Goal: Information Seeking & Learning: Learn about a topic

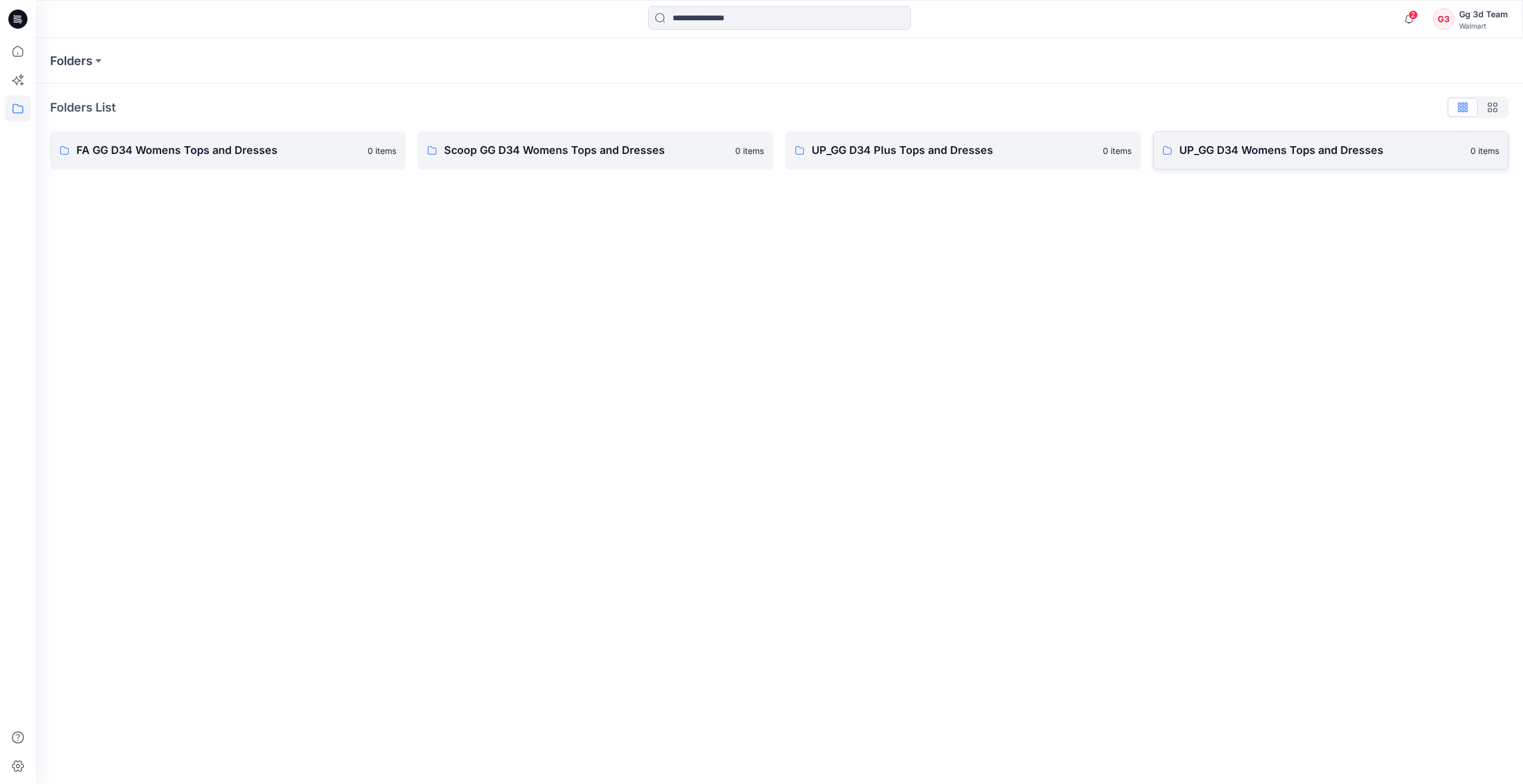
click at [1271, 158] on p "UP_GG D34 Womens Tops and Dresses" at bounding box center [1321, 150] width 284 height 16
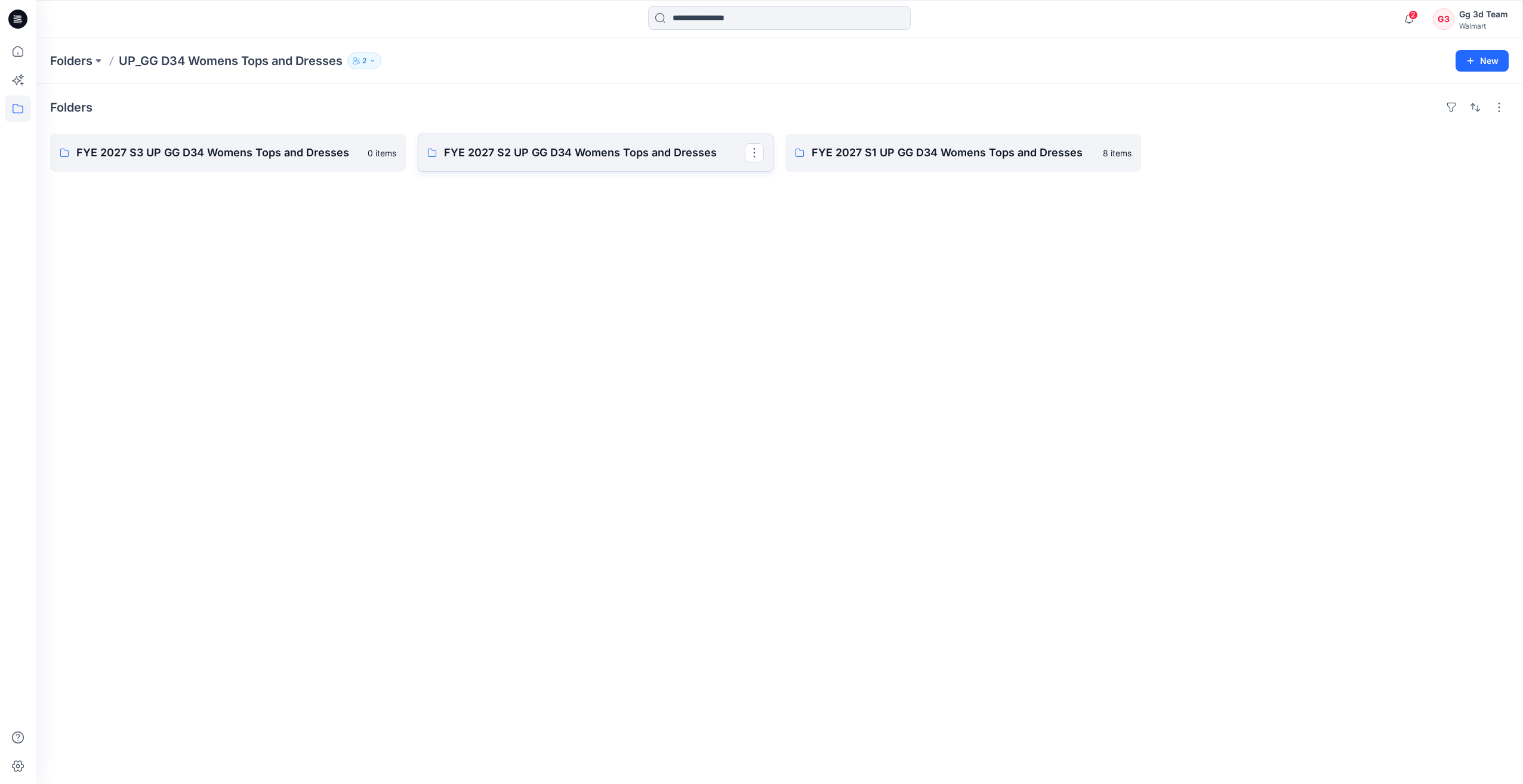
click at [528, 152] on p "FYE 2027 S2 UP GG D34 Womens Tops and Dresses" at bounding box center [594, 152] width 301 height 16
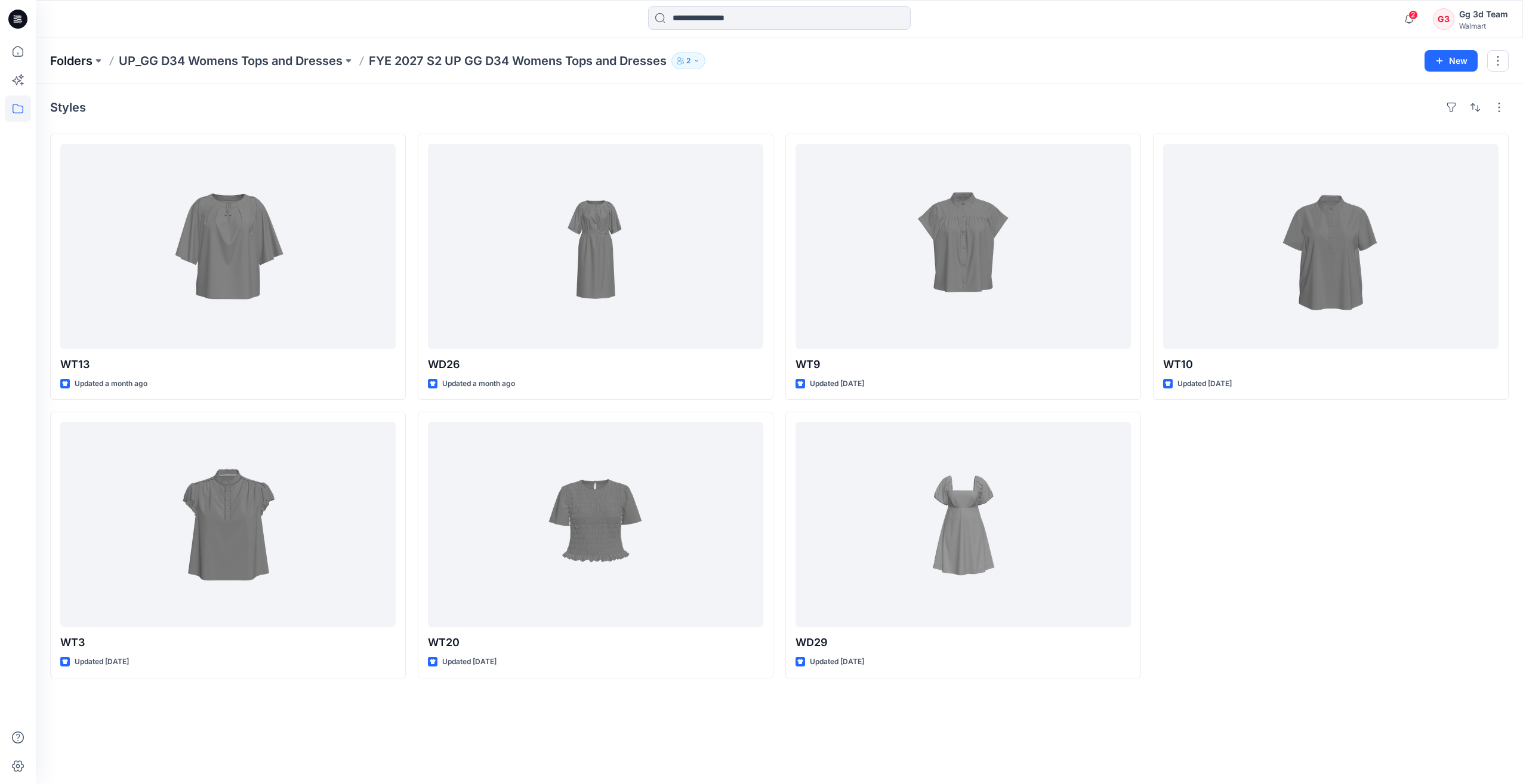
click at [82, 63] on p "Folders" at bounding box center [71, 61] width 42 height 16
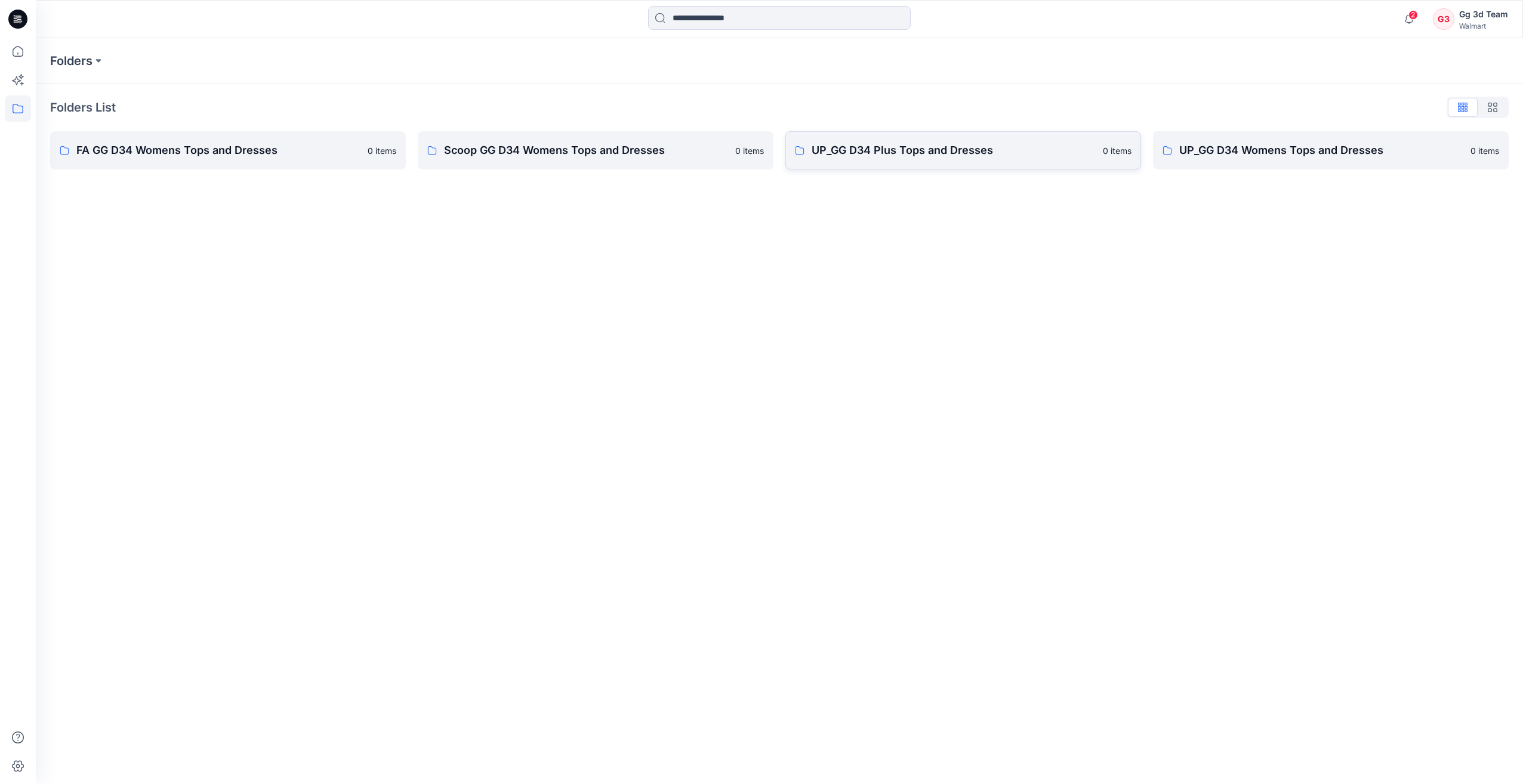
click at [905, 155] on p "UP_GG D34 Plus Tops and Dresses" at bounding box center [953, 150] width 284 height 16
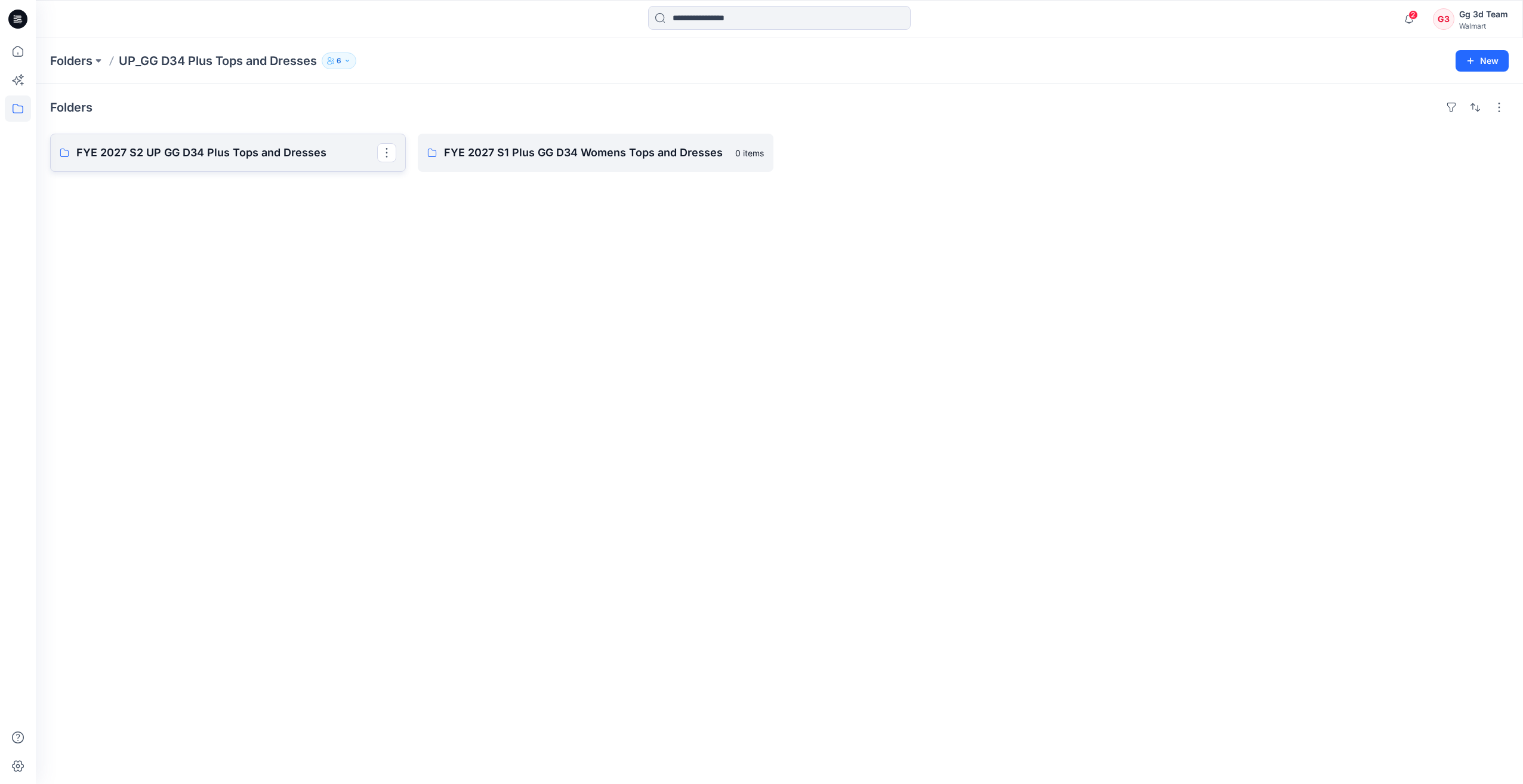
click at [230, 155] on p "FYE 2027 S2 UP GG D34 Plus Tops and Dresses" at bounding box center [226, 152] width 301 height 16
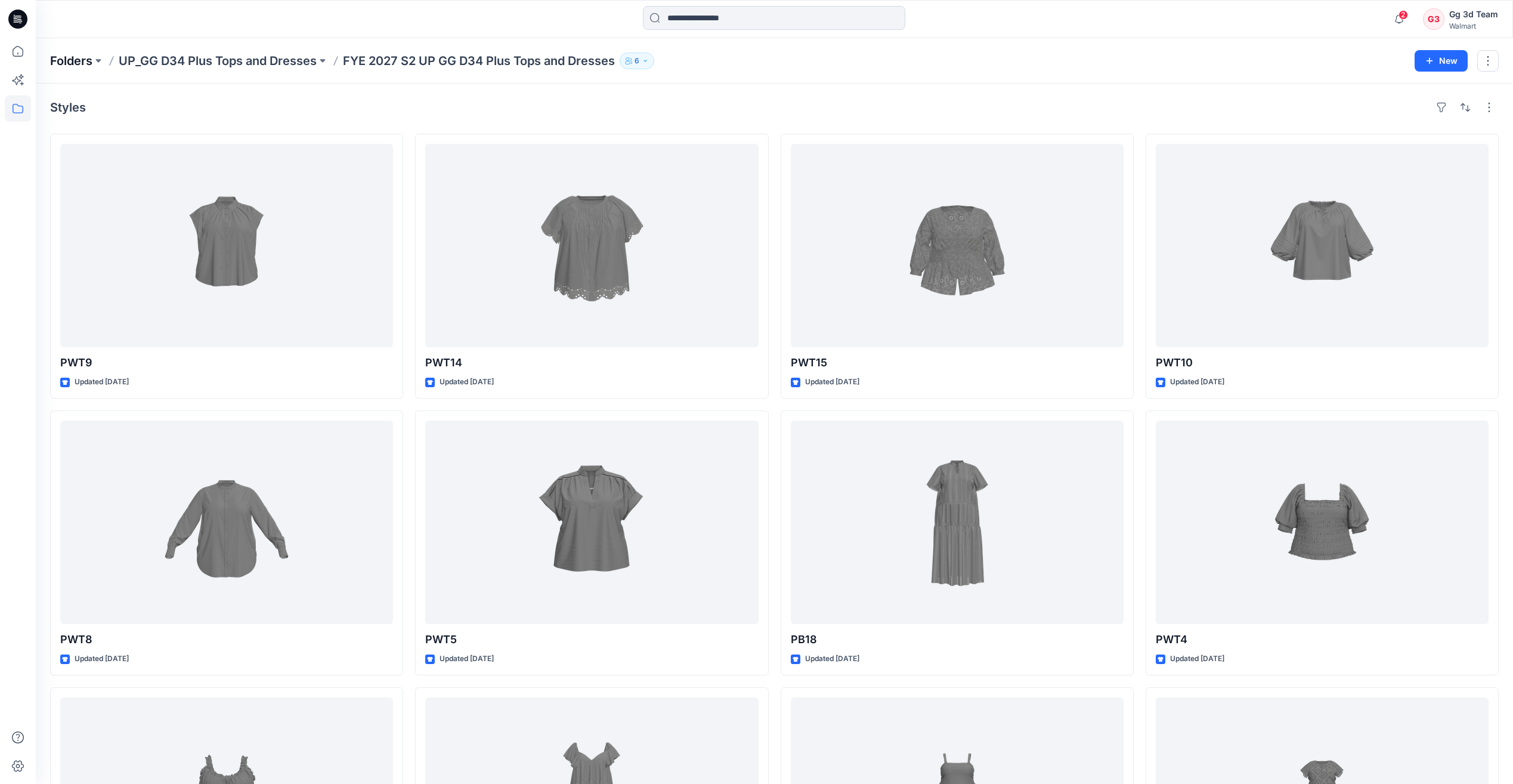
click at [78, 61] on p "Folders" at bounding box center [71, 61] width 42 height 16
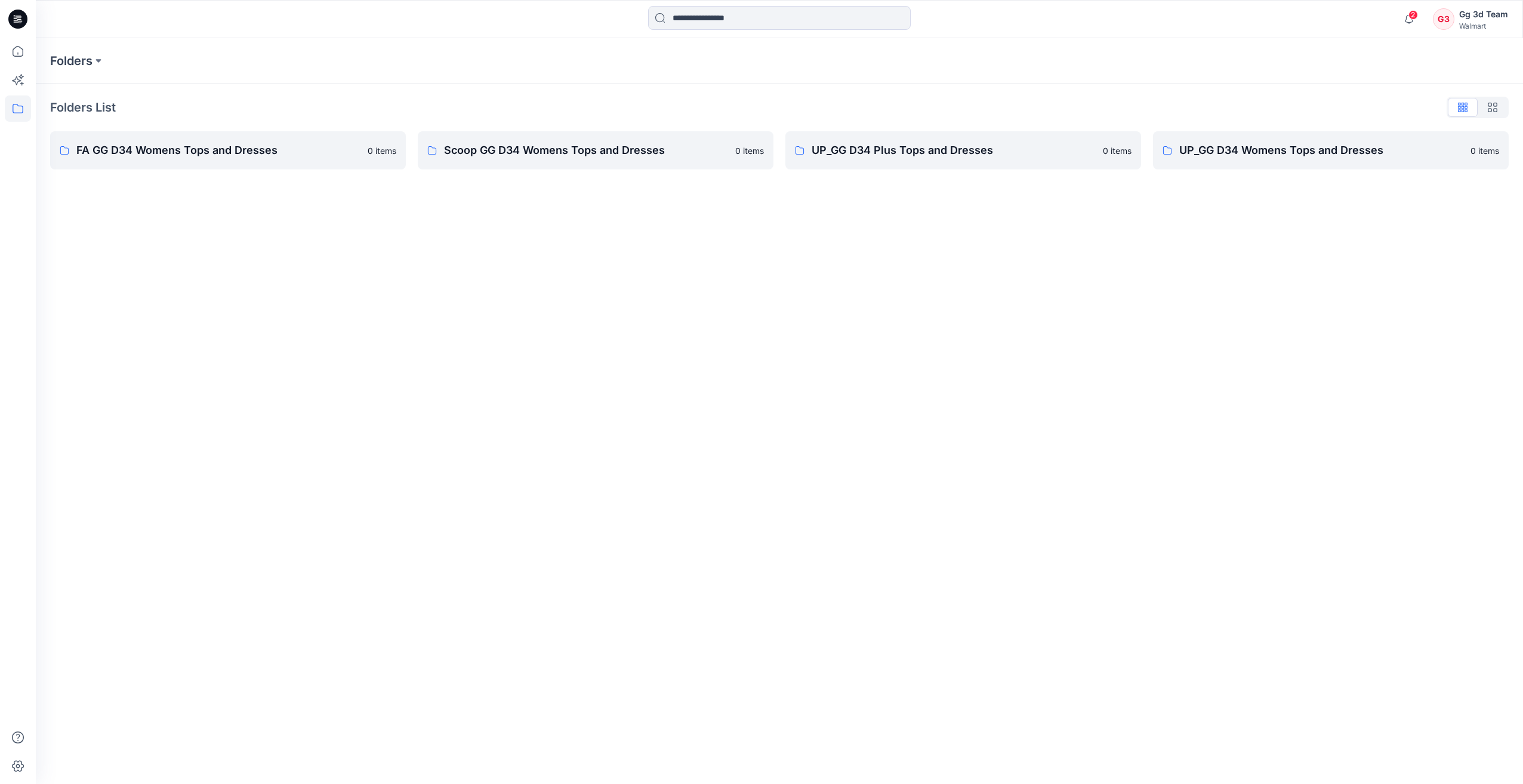
click at [77, 108] on p "Folders List" at bounding box center [82, 107] width 65 height 18
click at [16, 113] on icon at bounding box center [18, 109] width 26 height 26
click at [86, 96] on div at bounding box center [113, 92] width 136 height 24
click at [501, 270] on div "Folders Folders List FA GG D34 Womens Tops and Dresses 0 items Scoop GG D34 Wom…" at bounding box center [779, 410] width 1487 height 745
click at [159, 155] on p "FA GG D34 Womens Tops and Dresses" at bounding box center [218, 150] width 284 height 16
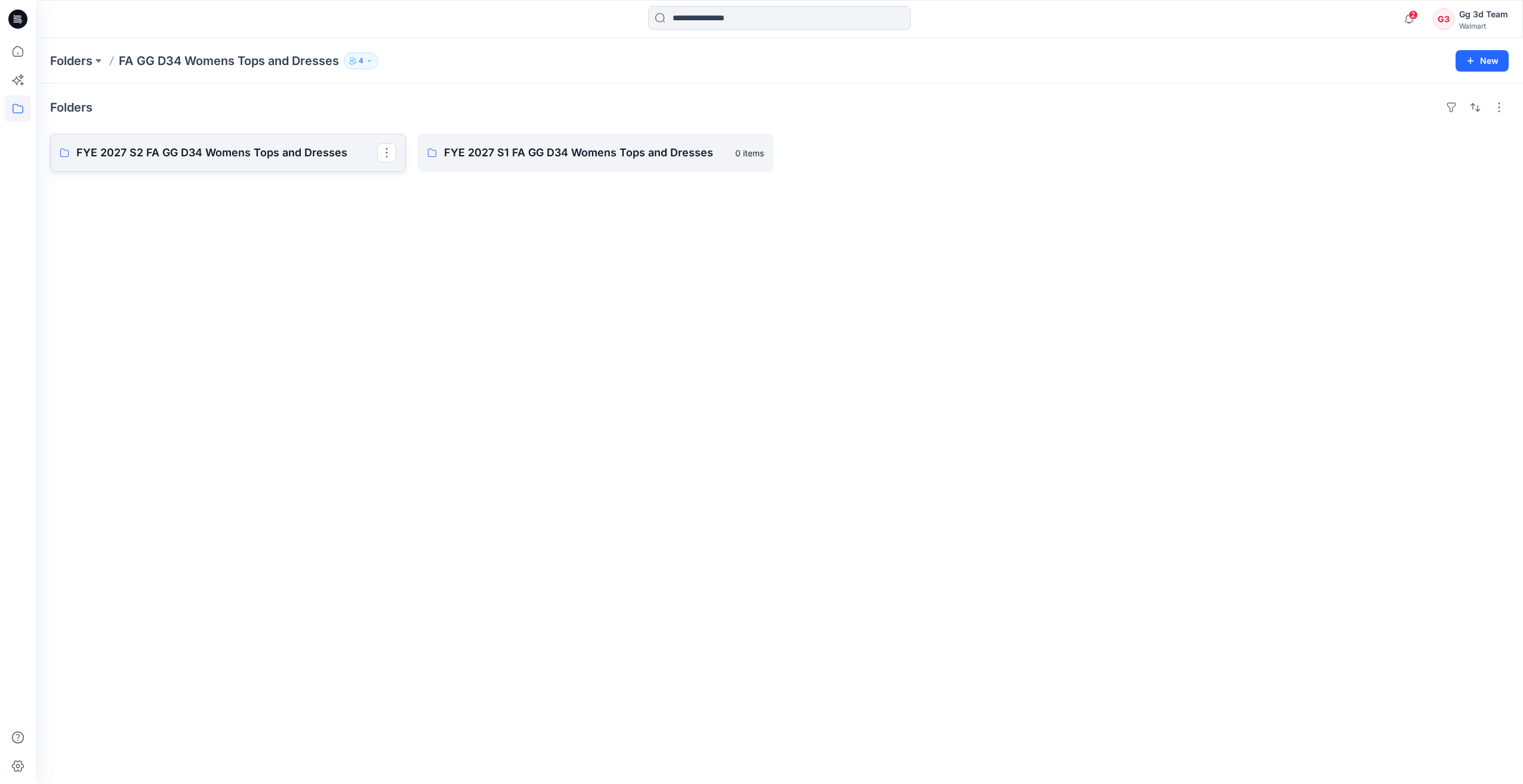
click at [222, 155] on p "FYE 2027 S2 FA GG D34 Womens Tops and Dresses" at bounding box center [226, 152] width 301 height 16
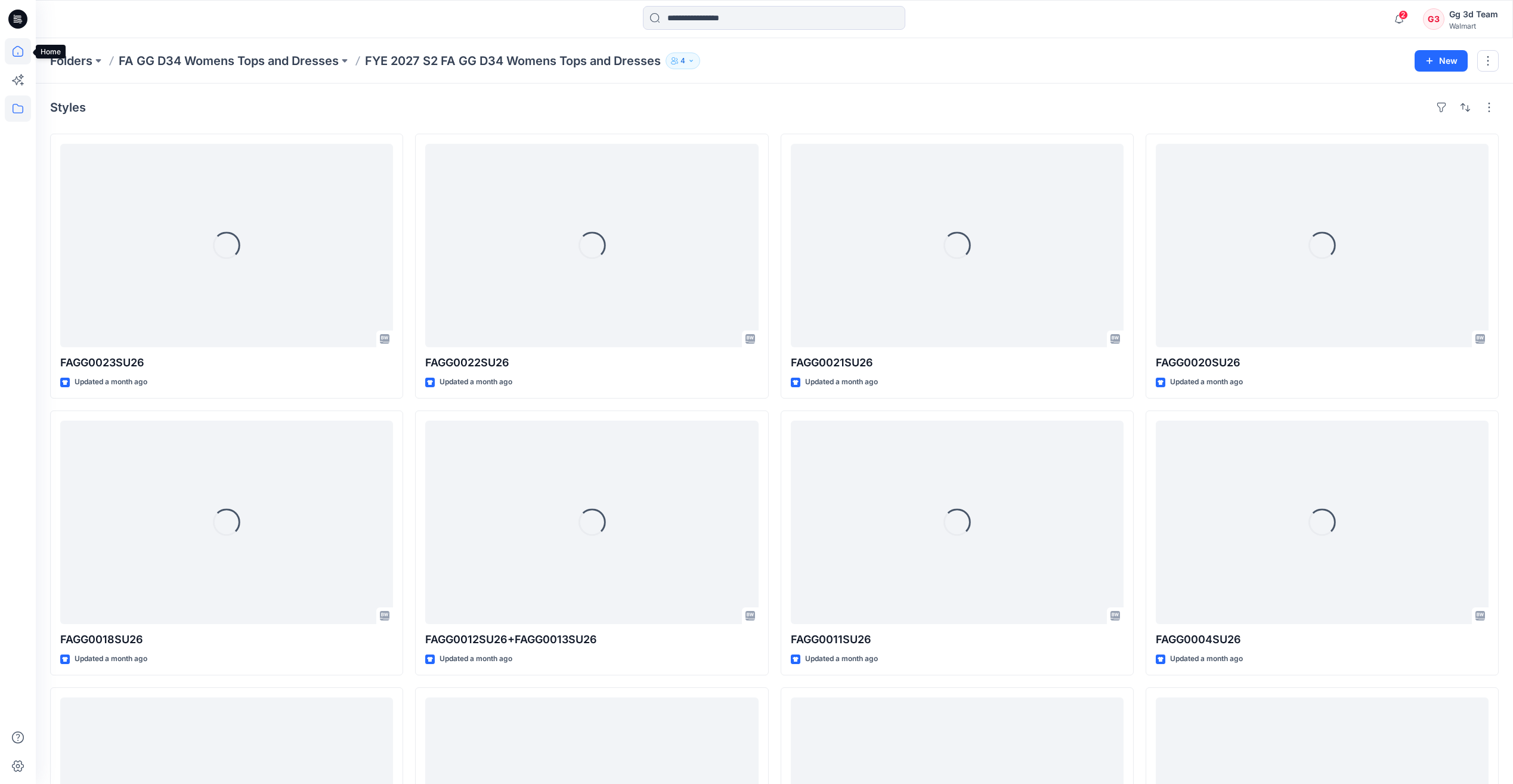
click at [17, 51] on icon at bounding box center [18, 51] width 26 height 26
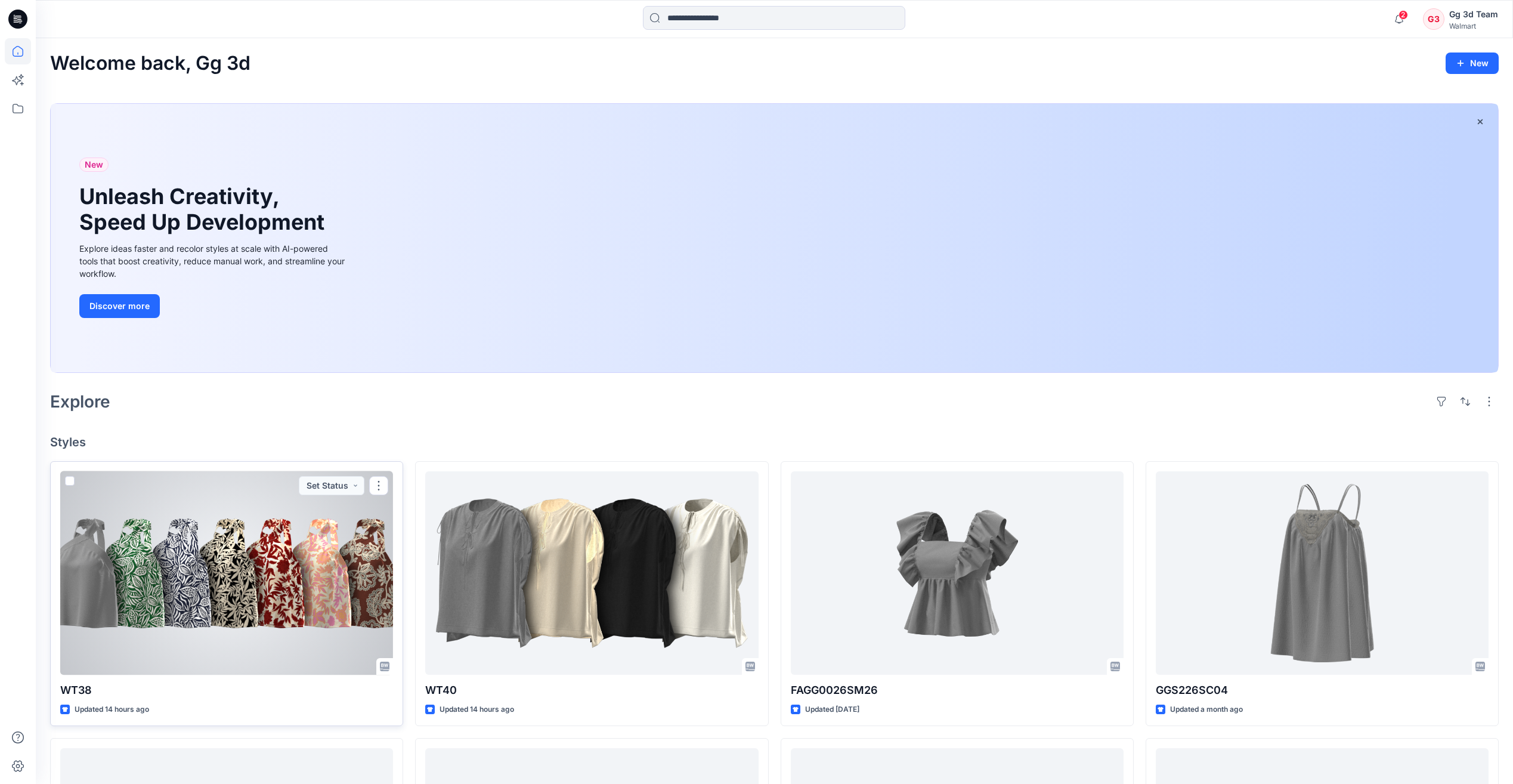
click at [207, 590] on div at bounding box center [227, 573] width 333 height 204
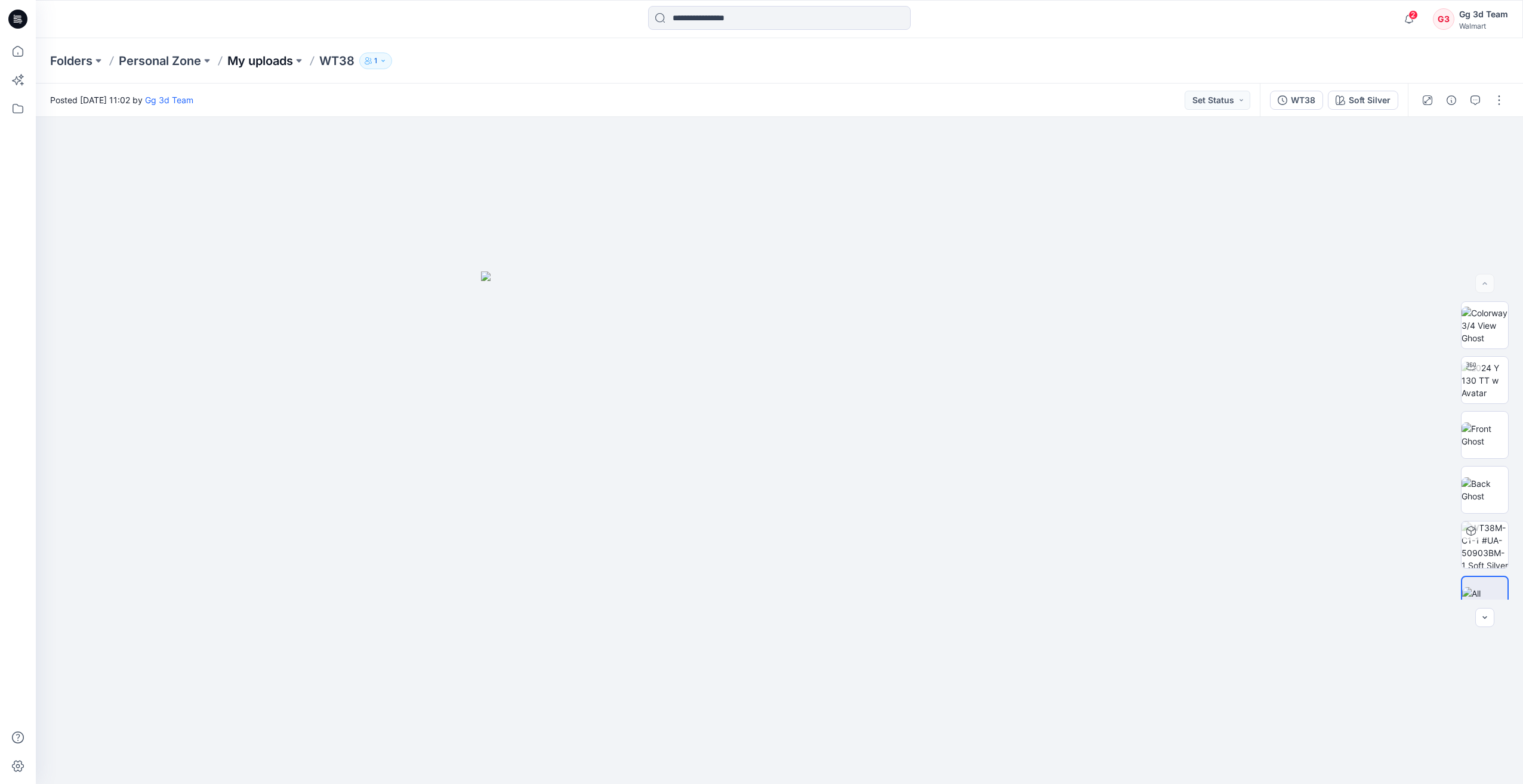
click at [256, 66] on p "My uploads" at bounding box center [260, 61] width 65 height 16
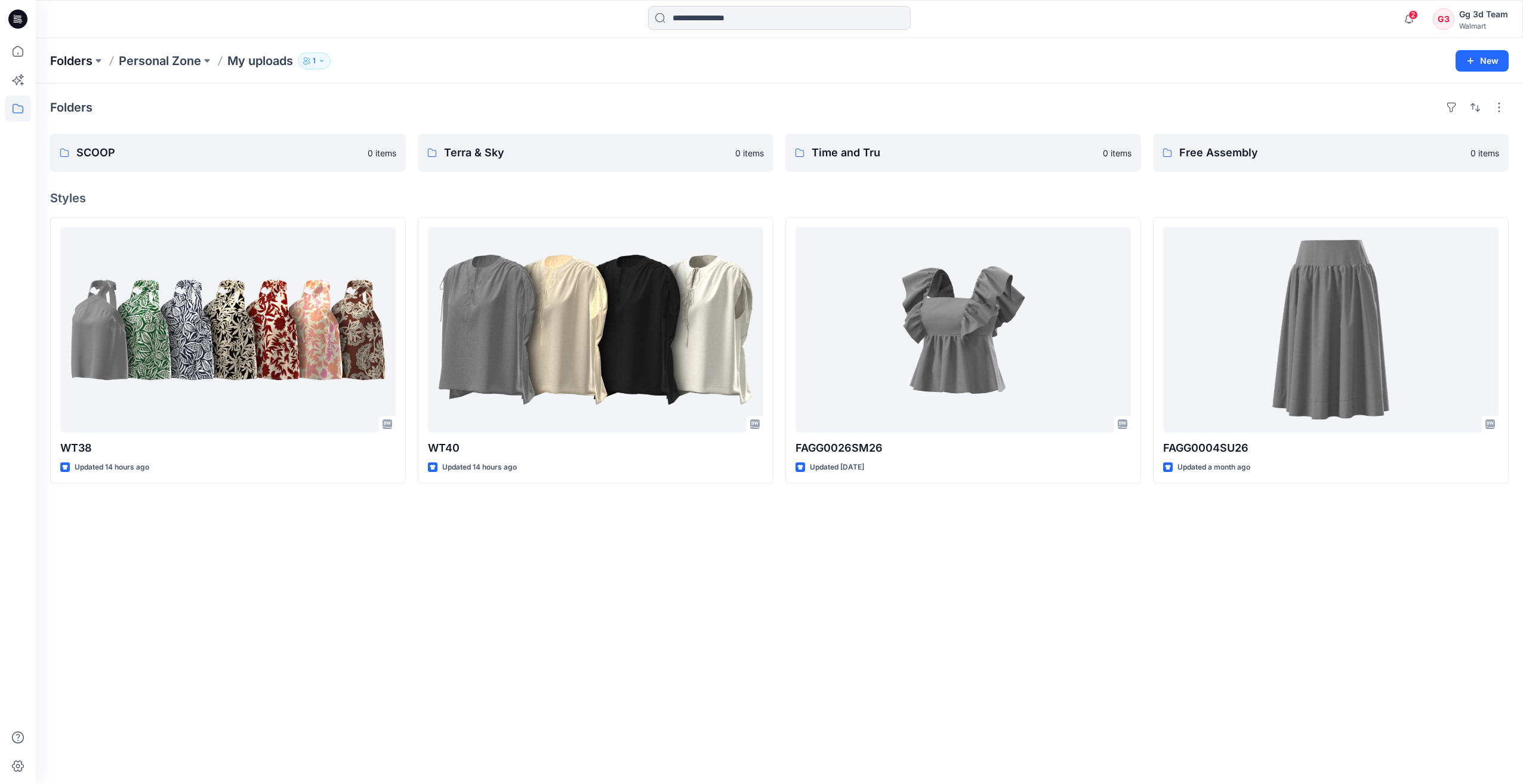
click at [75, 61] on p "Folders" at bounding box center [71, 61] width 42 height 16
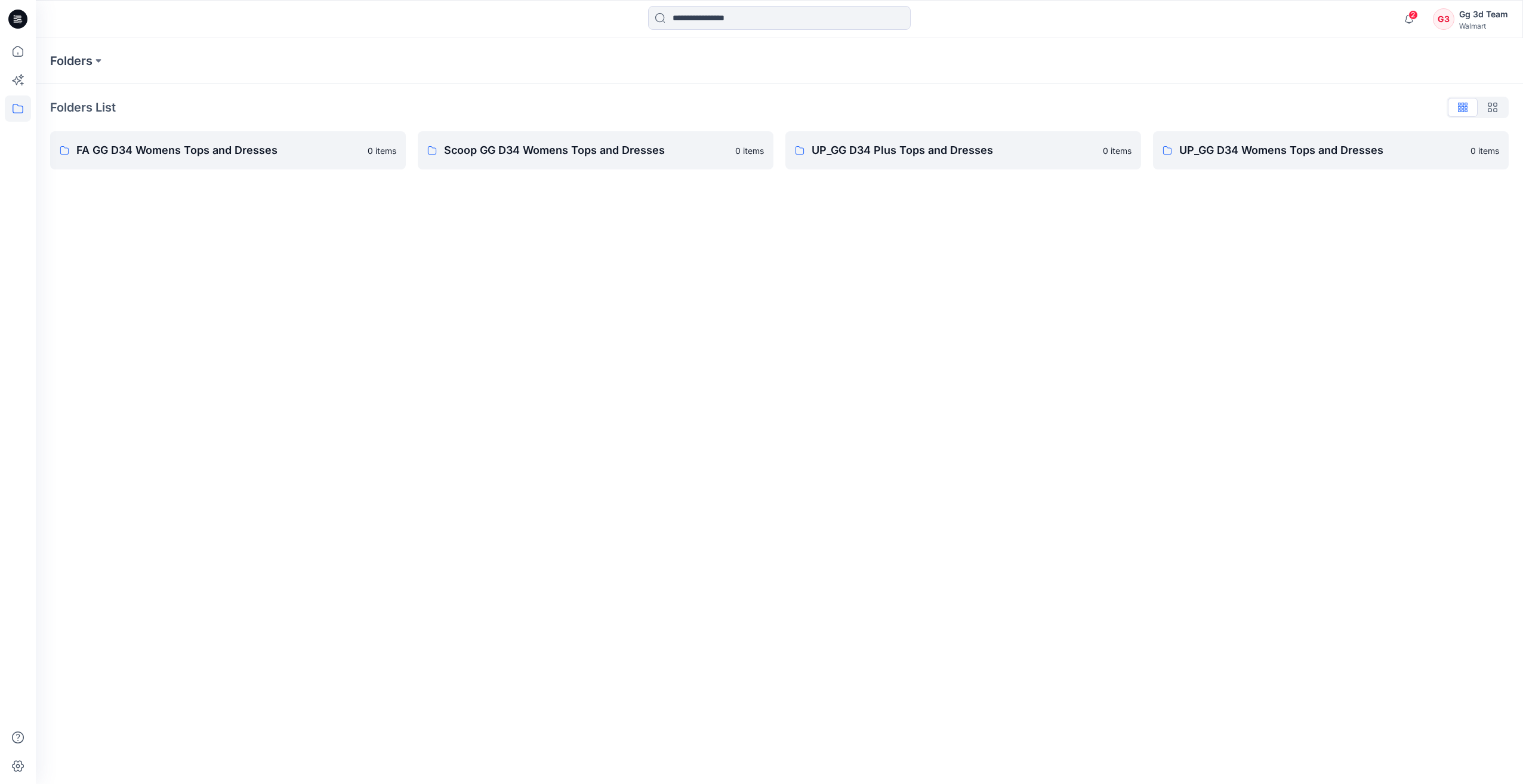
click at [96, 112] on p "Folders List" at bounding box center [82, 107] width 65 height 18
click at [61, 61] on p "Folders" at bounding box center [71, 61] width 42 height 16
click at [515, 152] on p "Scoop GG D34 Womens Tops and Dresses" at bounding box center [585, 150] width 284 height 16
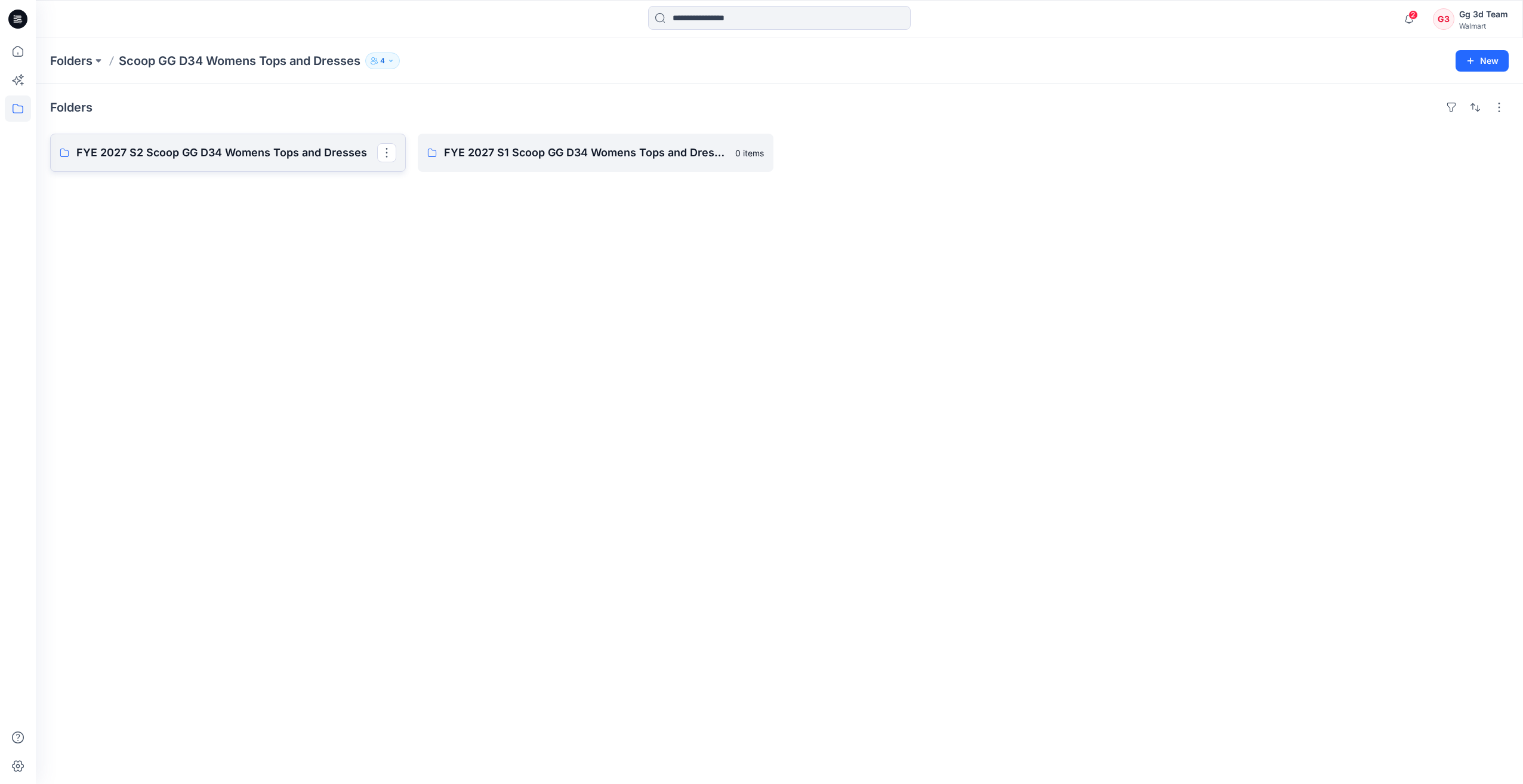
click at [313, 156] on p "FYE 2027 S2 Scoop GG D34 Womens Tops and Dresses" at bounding box center [226, 152] width 301 height 16
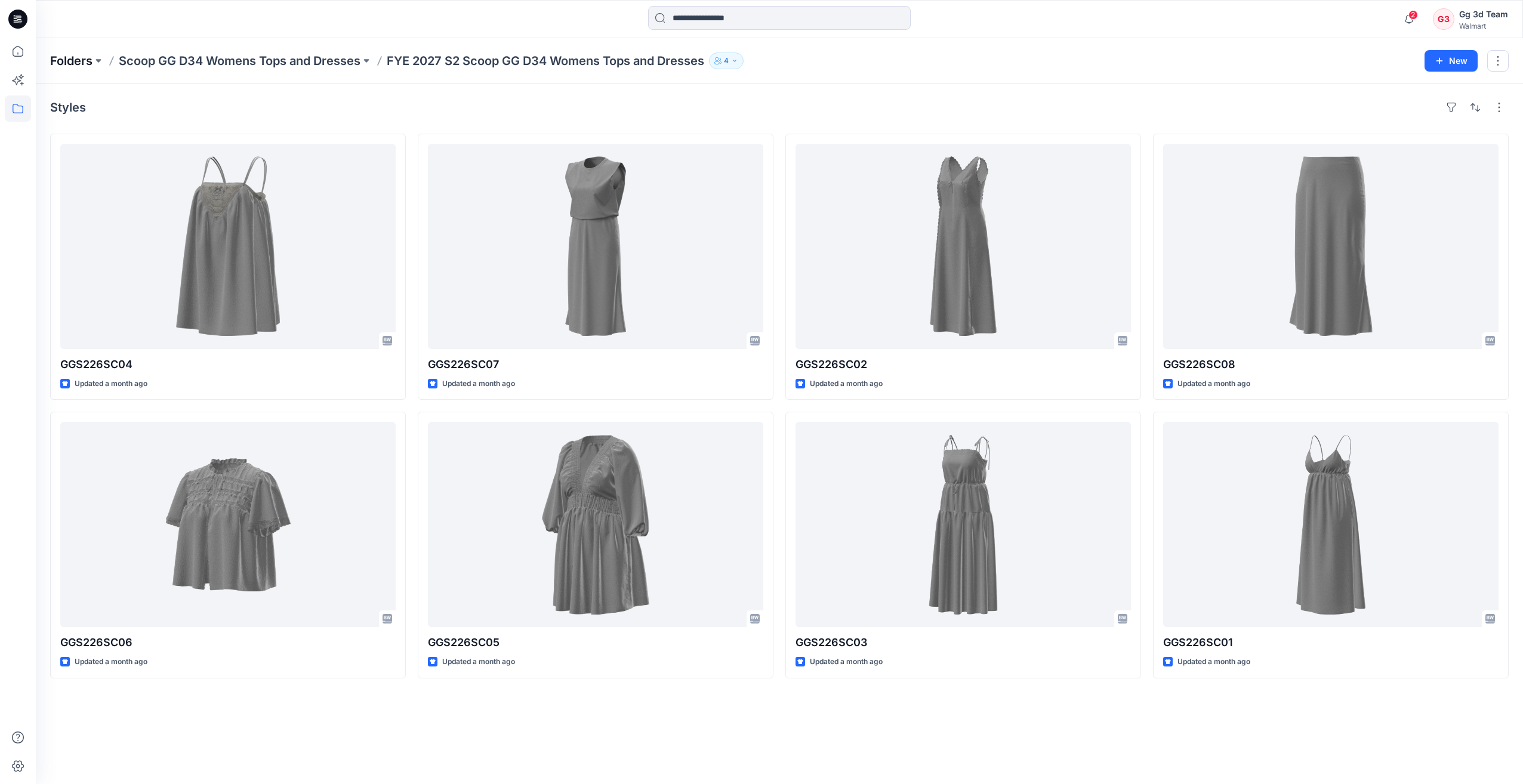
click at [70, 64] on p "Folders" at bounding box center [71, 61] width 42 height 16
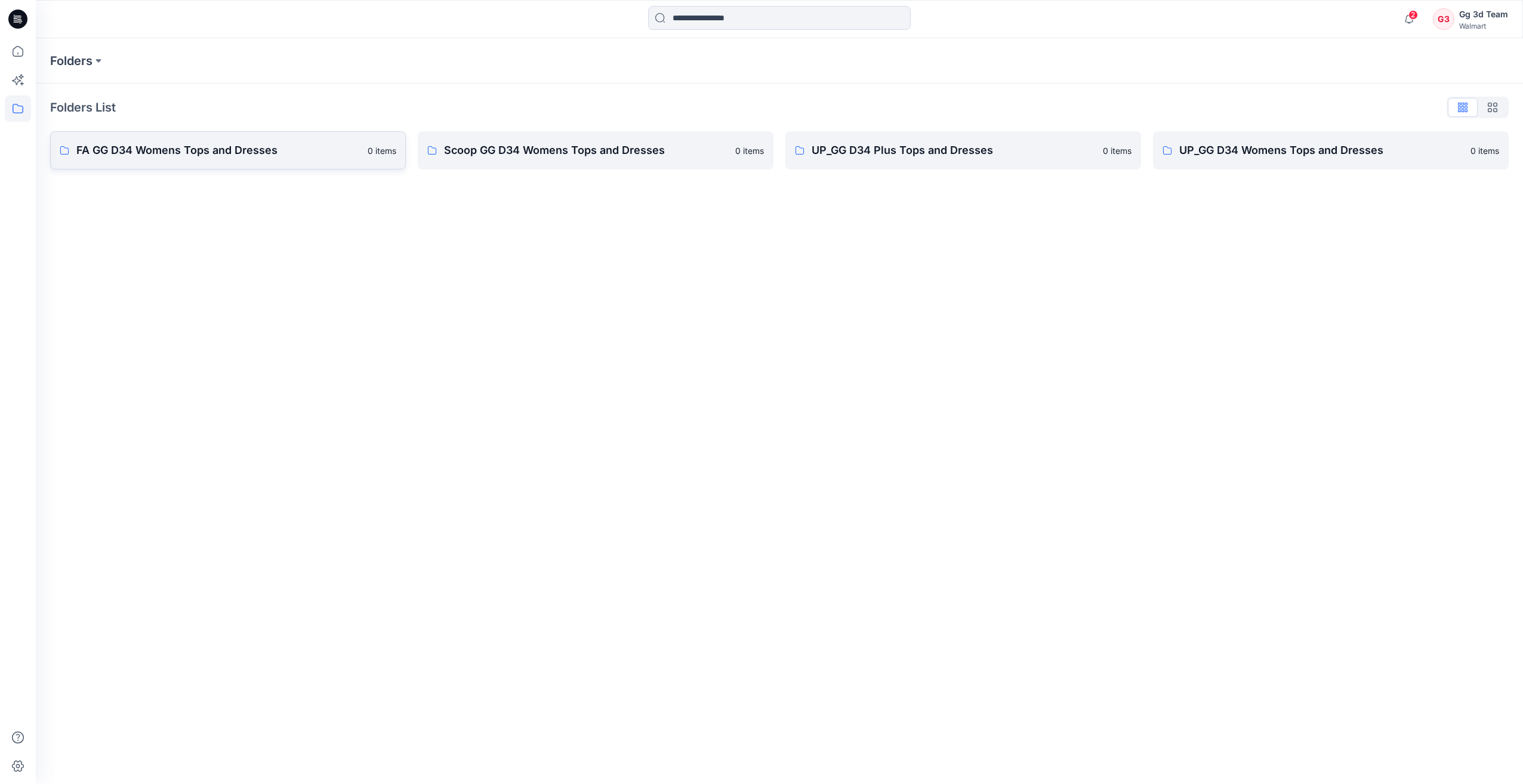
click at [232, 154] on p "FA GG D34 Womens Tops and Dresses" at bounding box center [218, 150] width 284 height 16
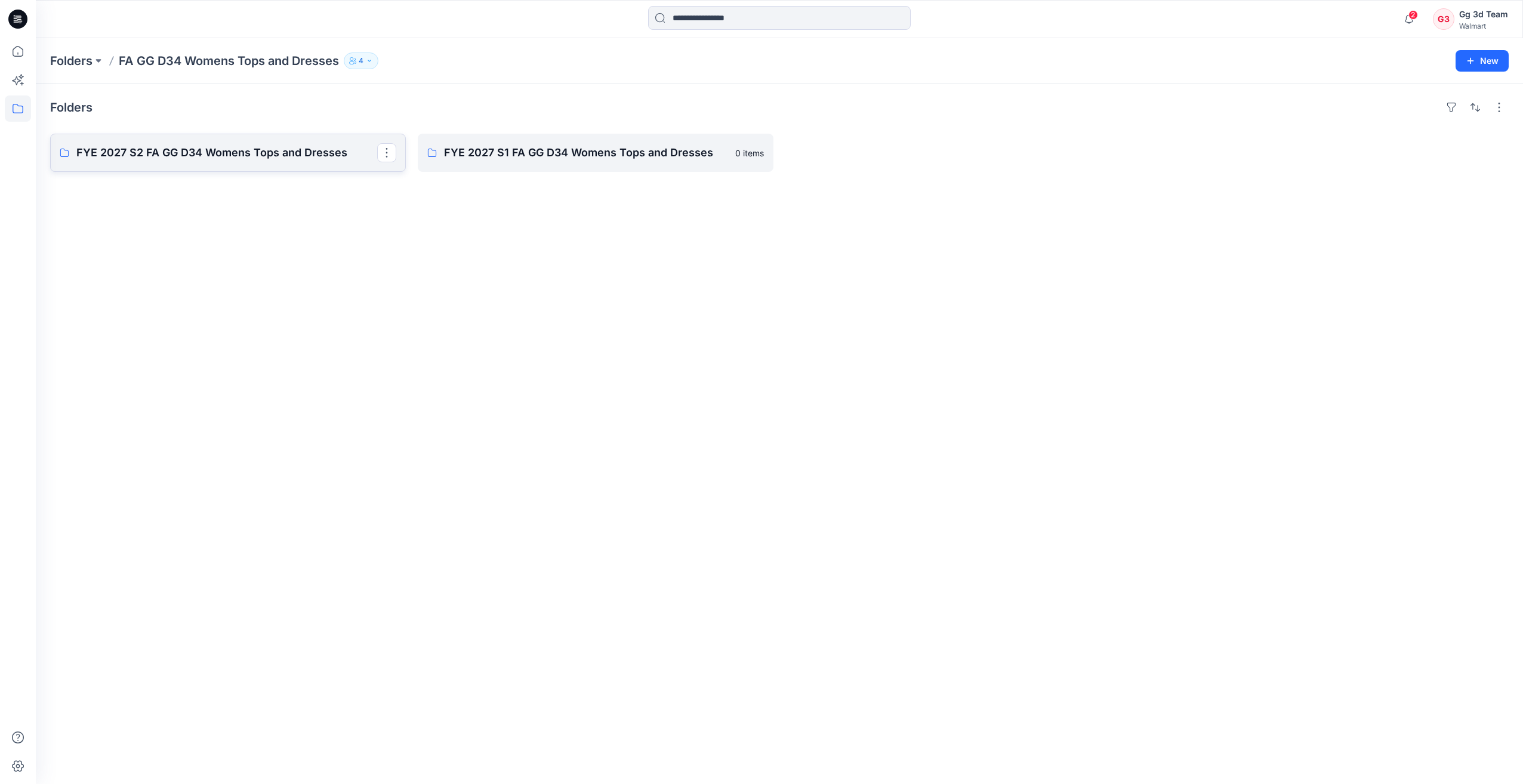
click at [232, 154] on p "FYE 2027 S2 FA GG D34 Womens Tops and Dresses" at bounding box center [226, 152] width 301 height 16
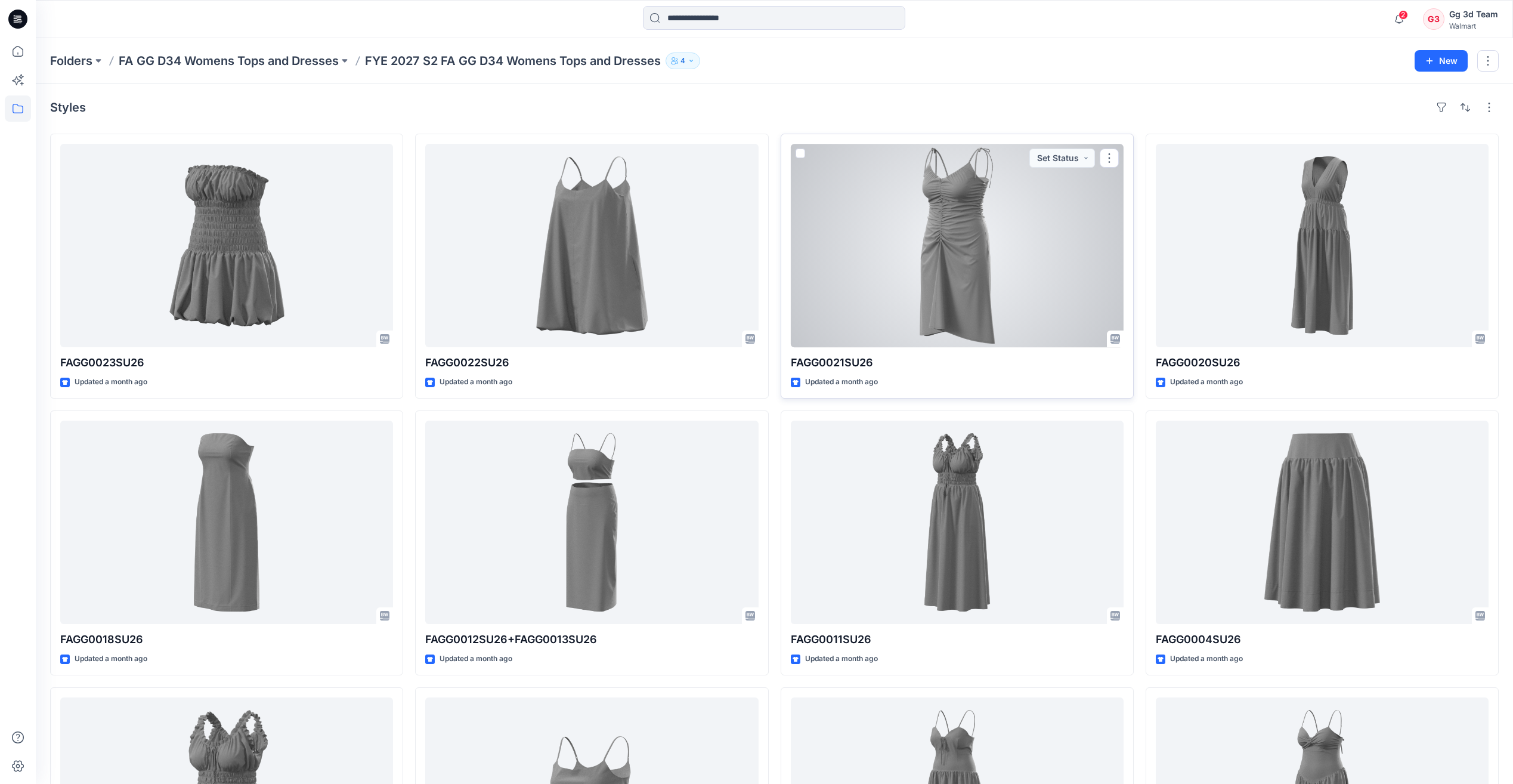
click at [966, 232] on div at bounding box center [957, 246] width 333 height 204
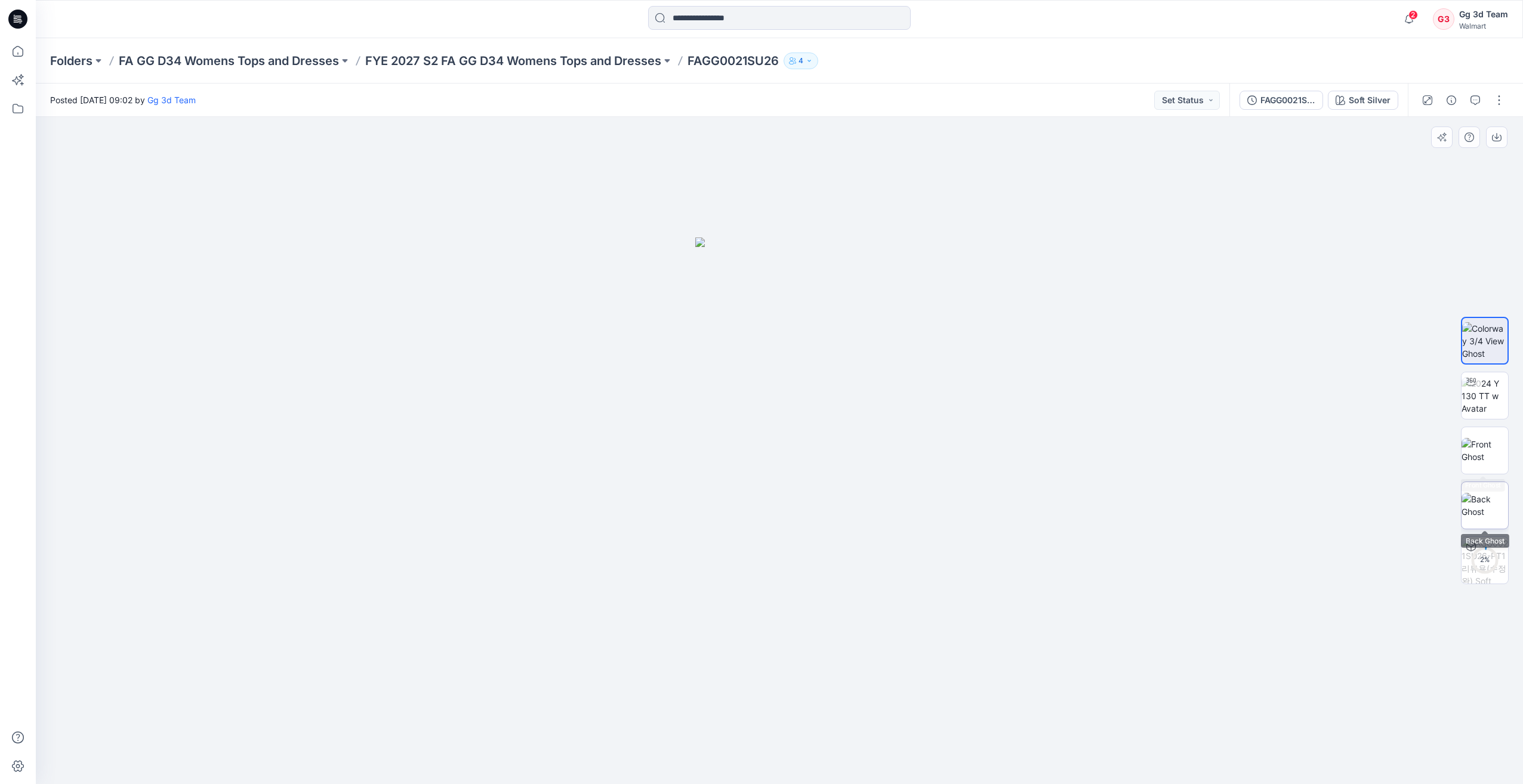
click at [1486, 496] on img at bounding box center [1485, 505] width 47 height 25
drag, startPoint x: 805, startPoint y: 503, endPoint x: 792, endPoint y: 440, distance: 64.3
click at [753, 445] on img at bounding box center [779, 512] width 192 height 544
click at [1477, 350] on img at bounding box center [1485, 340] width 47 height 37
click at [1490, 510] on img at bounding box center [1485, 505] width 47 height 25
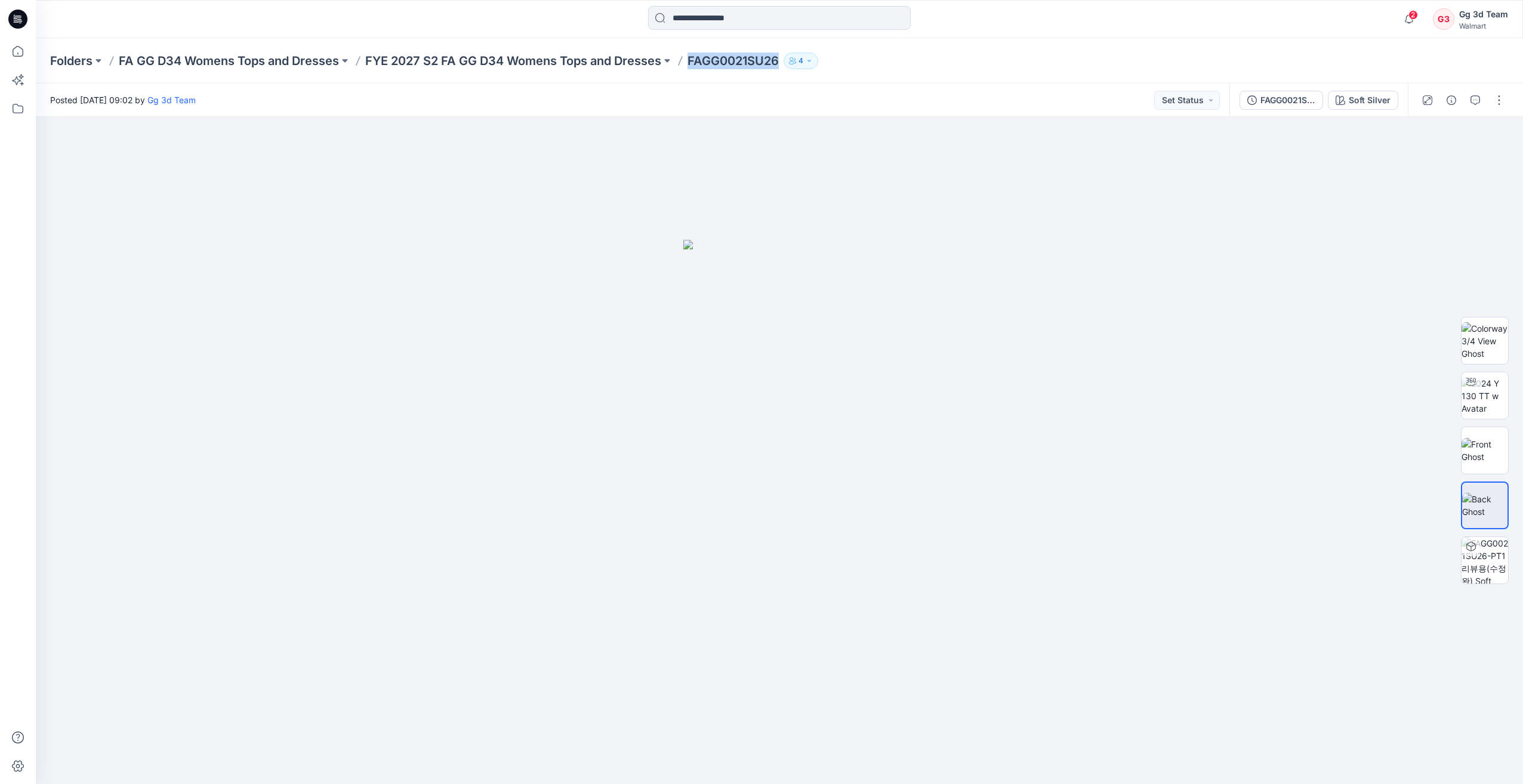
drag, startPoint x: 694, startPoint y: 57, endPoint x: 785, endPoint y: 60, distance: 91.0
click at [785, 60] on div "Folders FA GG D34 Womens Tops and Dresses FYE 2027 S2 FA GG D34 Womens Tops and…" at bounding box center [732, 61] width 1365 height 16
copy p "FAGG0021SU26"
